Goal: Task Accomplishment & Management: Use online tool/utility

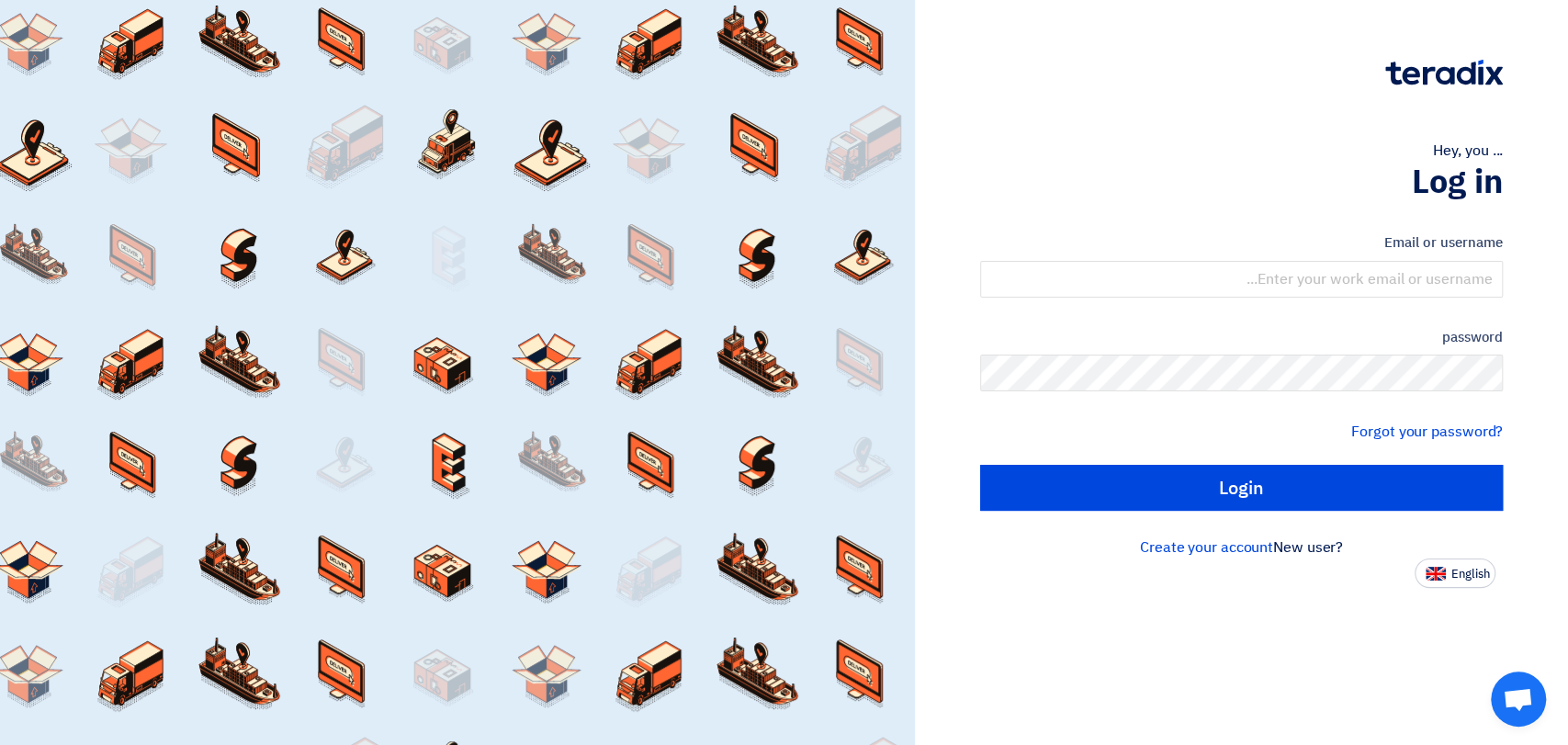
click at [1131, 137] on div "Hey, you ... Log in Email or username password Forgot your password? Login New …" at bounding box center [1241, 294] width 625 height 588
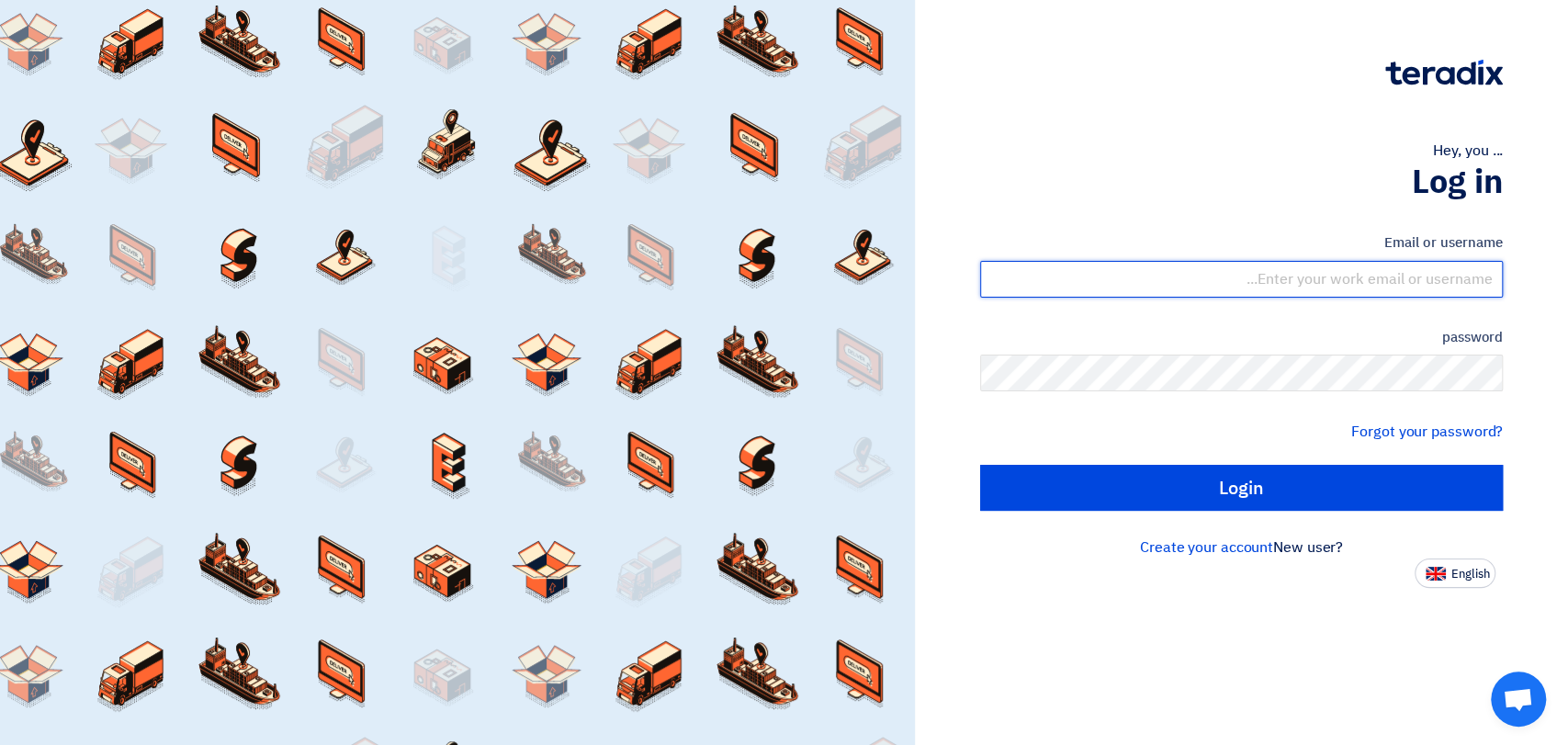
click at [1229, 283] on input "text" at bounding box center [1241, 279] width 522 height 37
type input "[EMAIL_ADDRESS][PERSON_NAME][DOMAIN_NAME]"
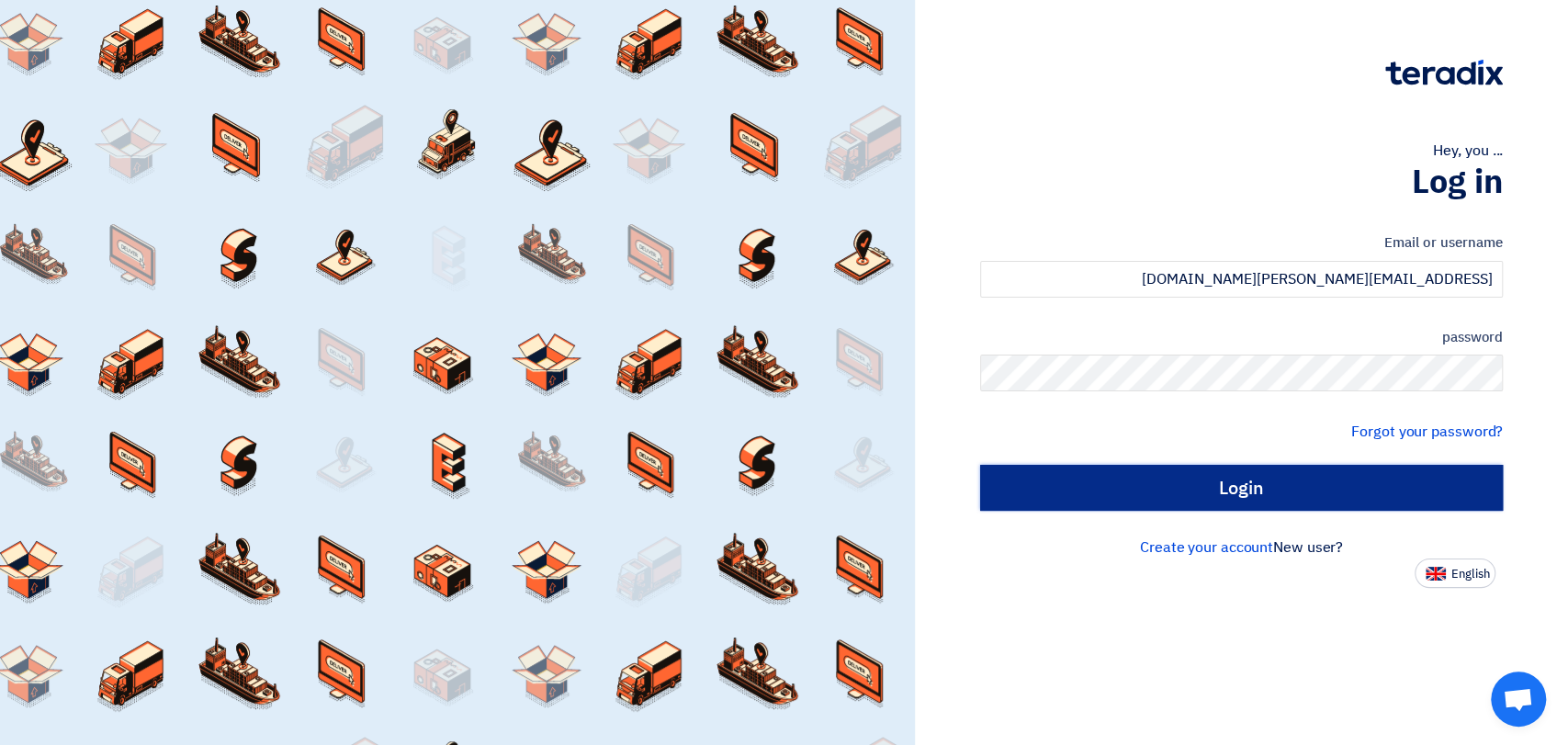
click at [1286, 495] on input "Login" at bounding box center [1241, 488] width 522 height 46
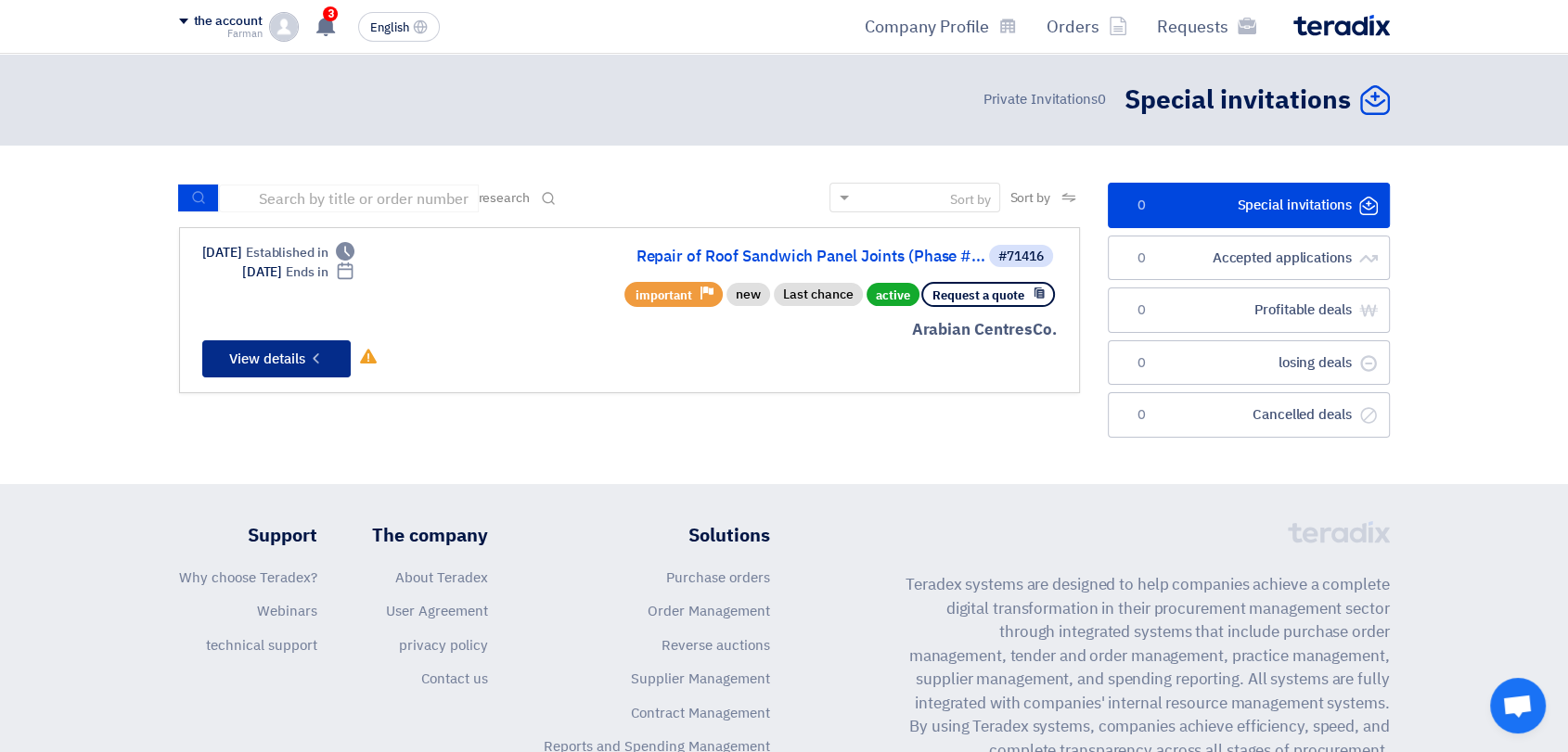
click at [284, 364] on font "View details" at bounding box center [267, 358] width 76 height 20
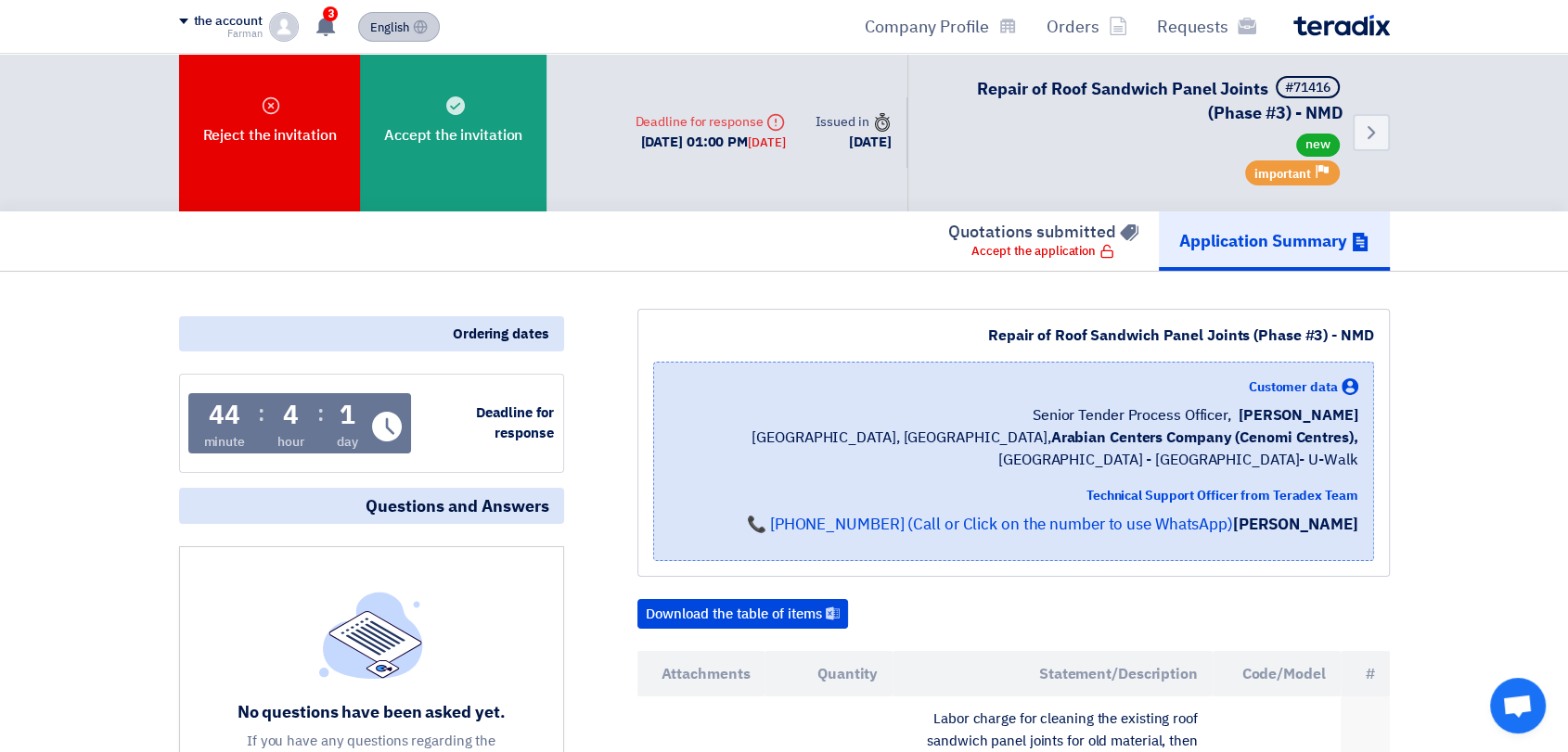
click at [404, 24] on font "English" at bounding box center [389, 27] width 39 height 18
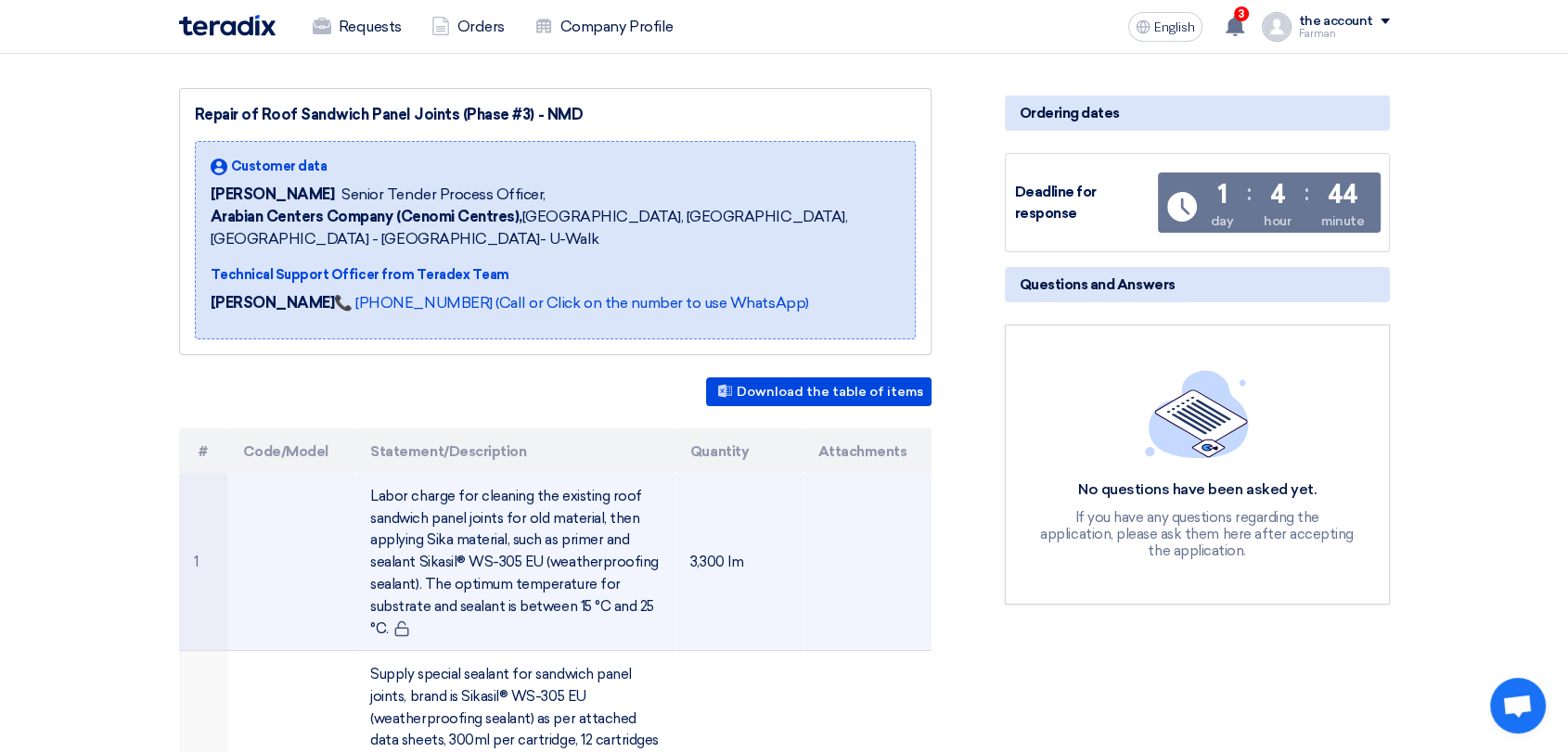
scroll to position [214, 0]
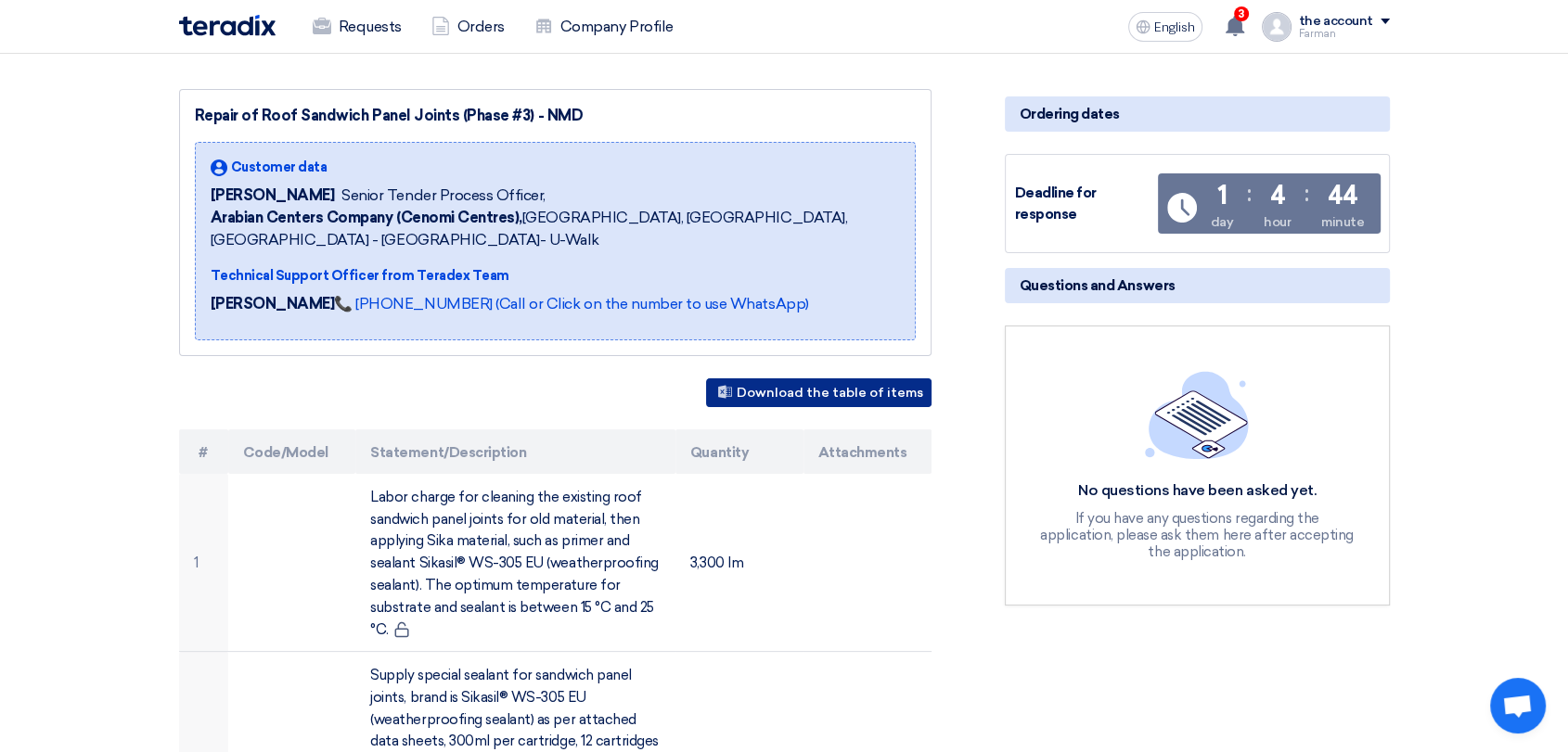
click at [833, 388] on font "Download the table of items" at bounding box center [830, 394] width 187 height 16
